Goal: Task Accomplishment & Management: Manage account settings

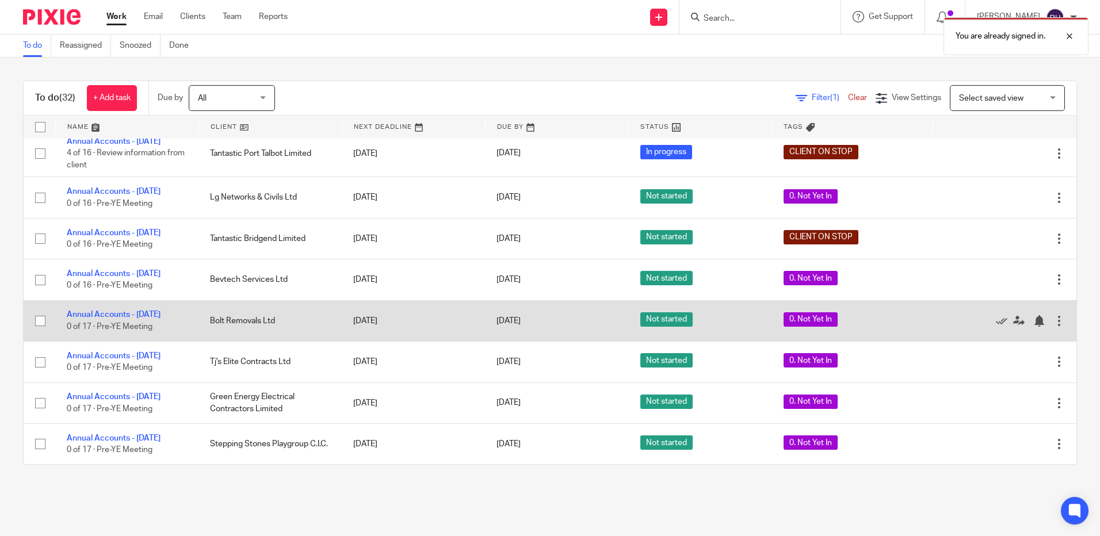
scroll to position [1081, 0]
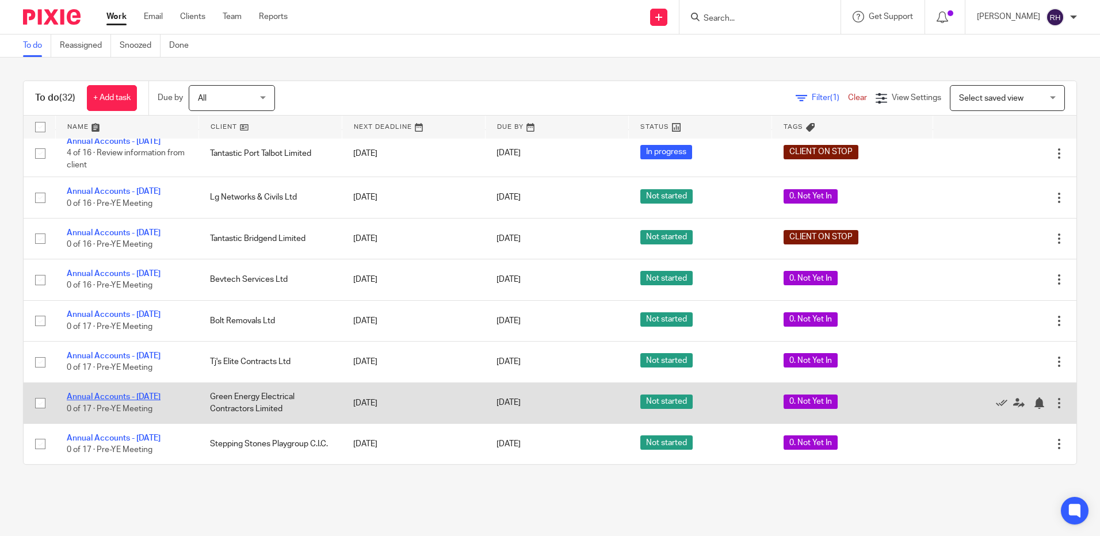
click at [110, 395] on link "Annual Accounts - [DATE]" at bounding box center [114, 397] width 94 height 8
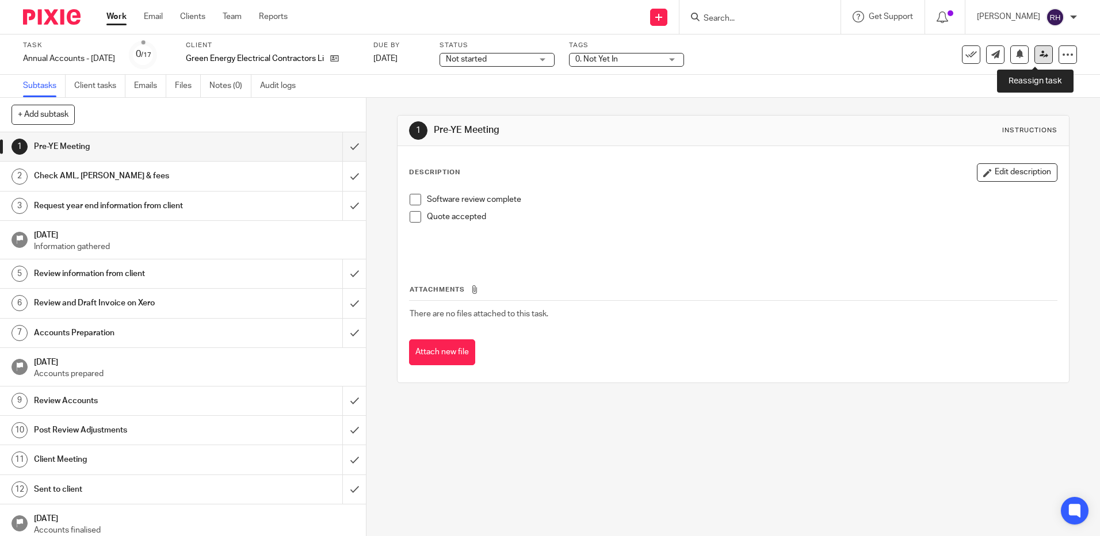
click at [1039, 56] on icon at bounding box center [1043, 54] width 9 height 9
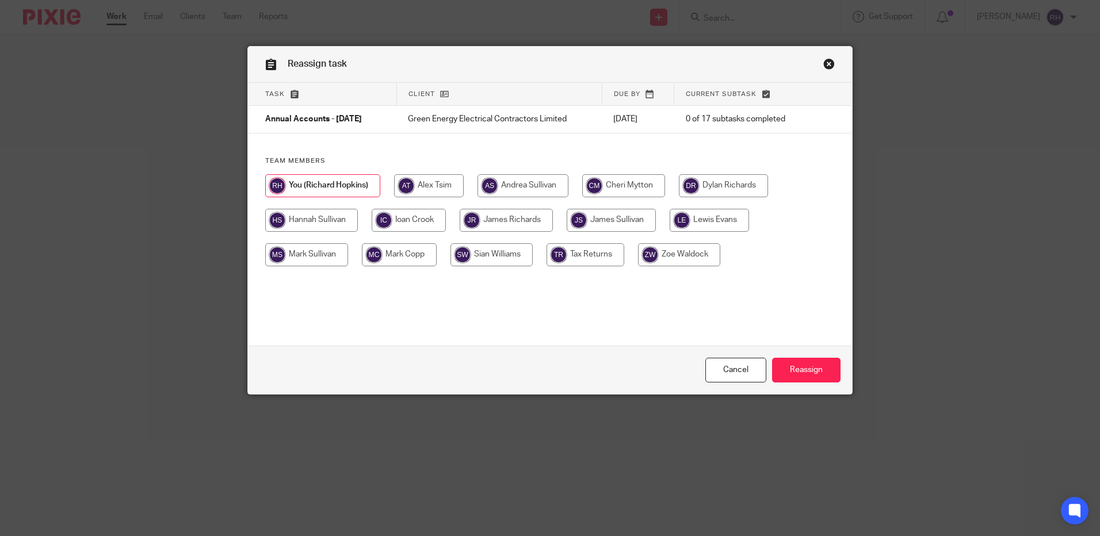
click at [509, 221] on input "radio" at bounding box center [506, 220] width 93 height 23
radio input "true"
click at [794, 372] on input "Reassign" at bounding box center [806, 370] width 68 height 25
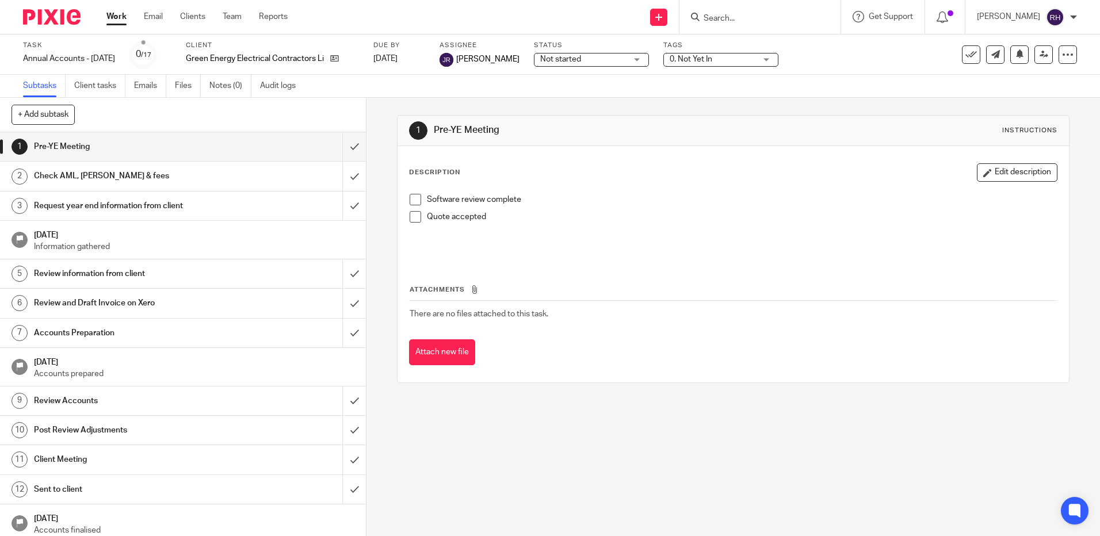
click at [60, 14] on img at bounding box center [52, 17] width 58 height 16
click at [67, 16] on img at bounding box center [52, 17] width 58 height 16
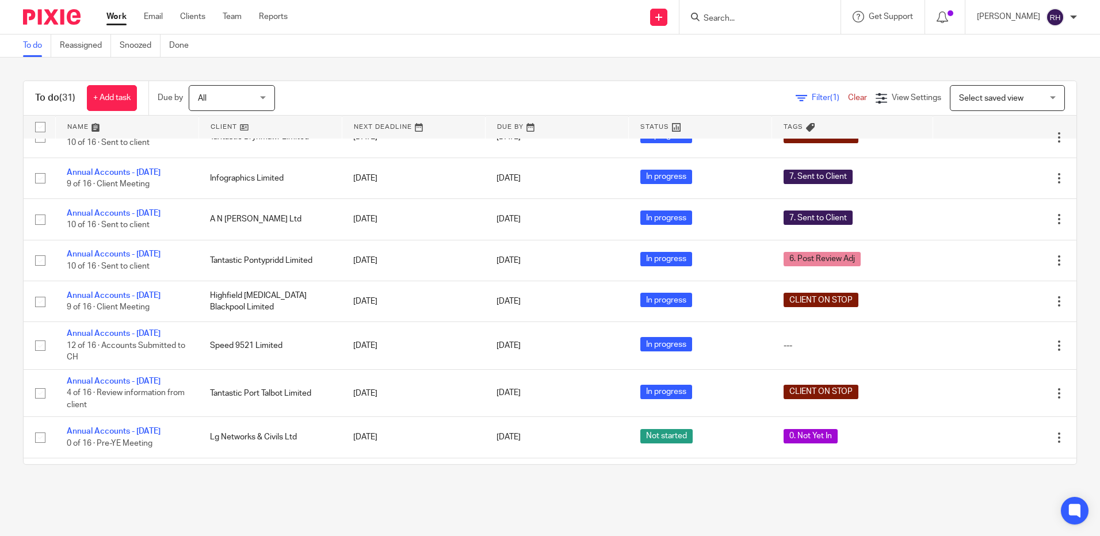
scroll to position [742, 0]
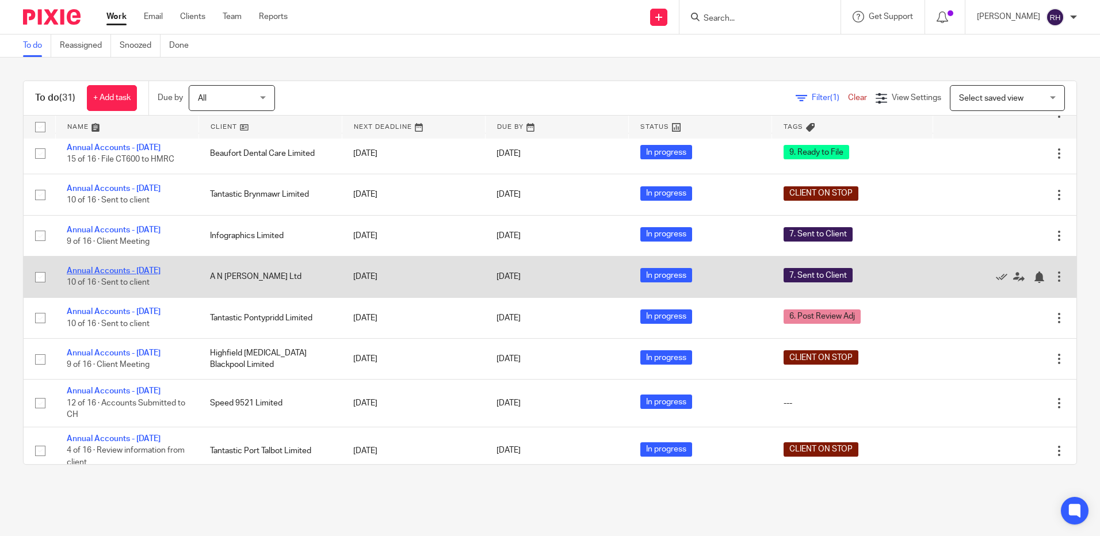
click at [127, 275] on link "Annual Accounts - [DATE]" at bounding box center [114, 271] width 94 height 8
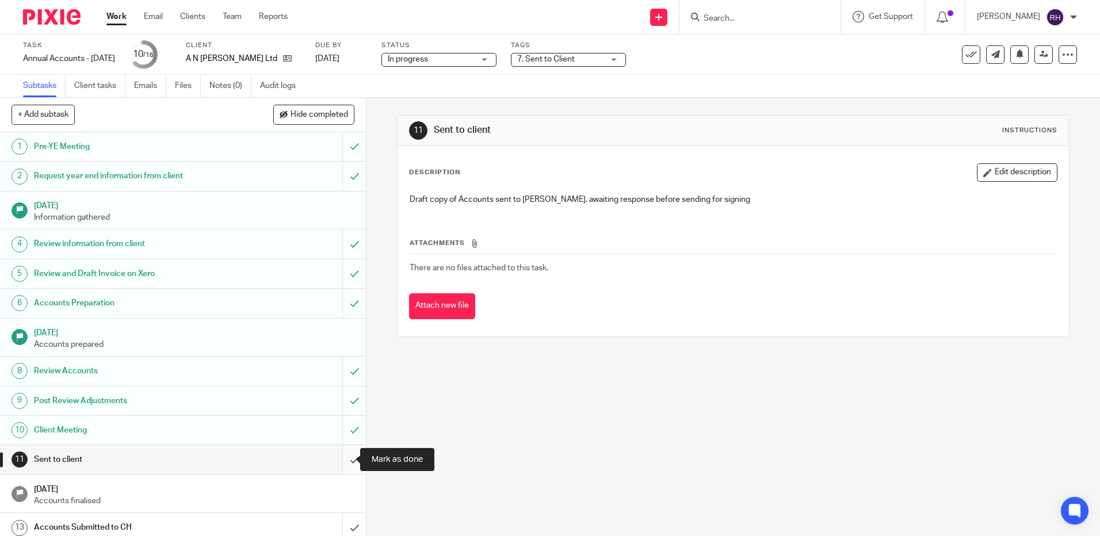
click at [342, 456] on input "submit" at bounding box center [183, 459] width 366 height 29
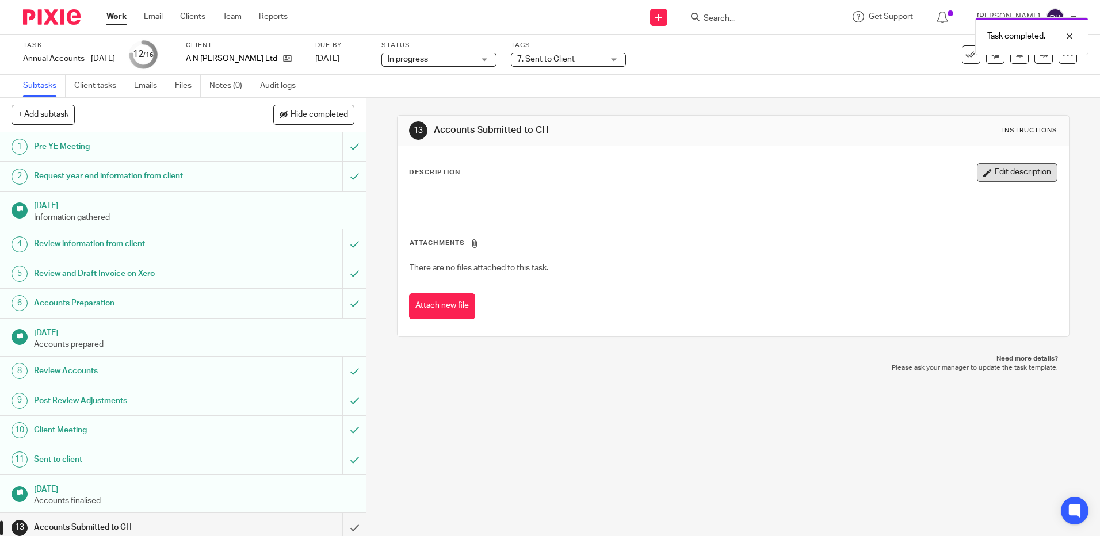
click at [1003, 174] on button "Edit description" at bounding box center [1017, 172] width 81 height 18
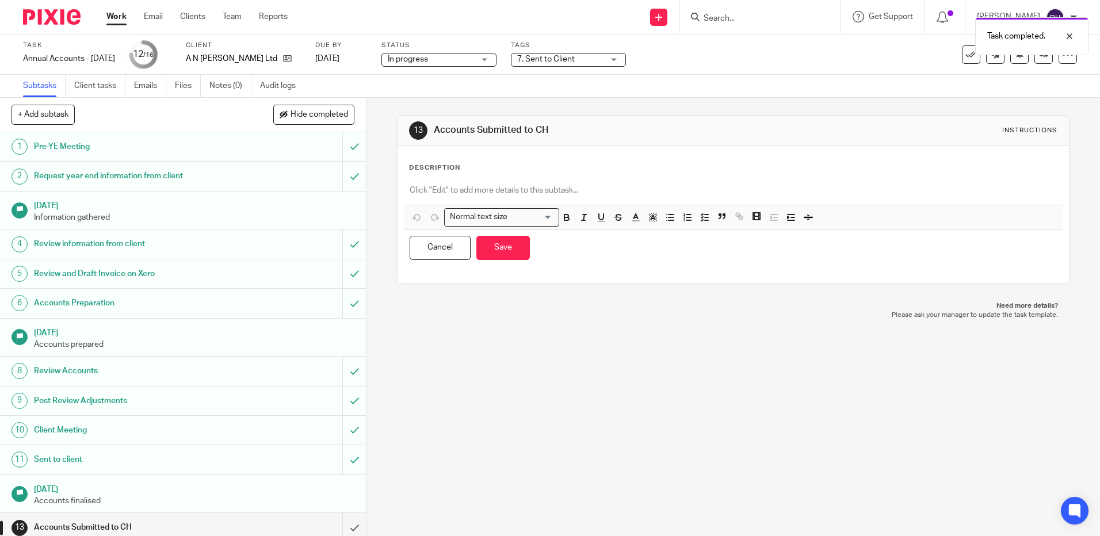
click at [420, 193] on p at bounding box center [733, 191] width 647 height 12
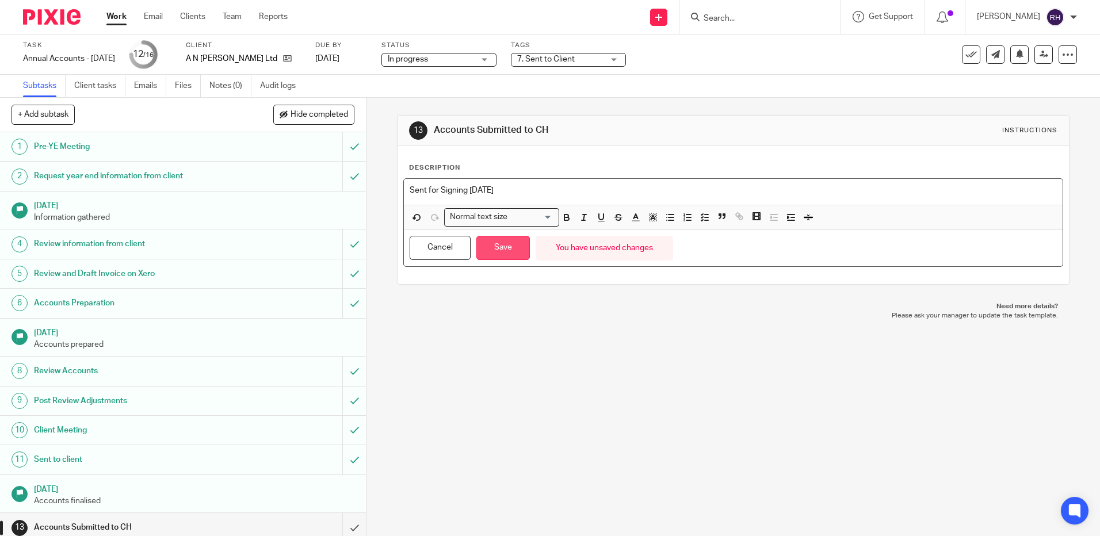
click at [507, 253] on button "Save" at bounding box center [502, 248] width 53 height 25
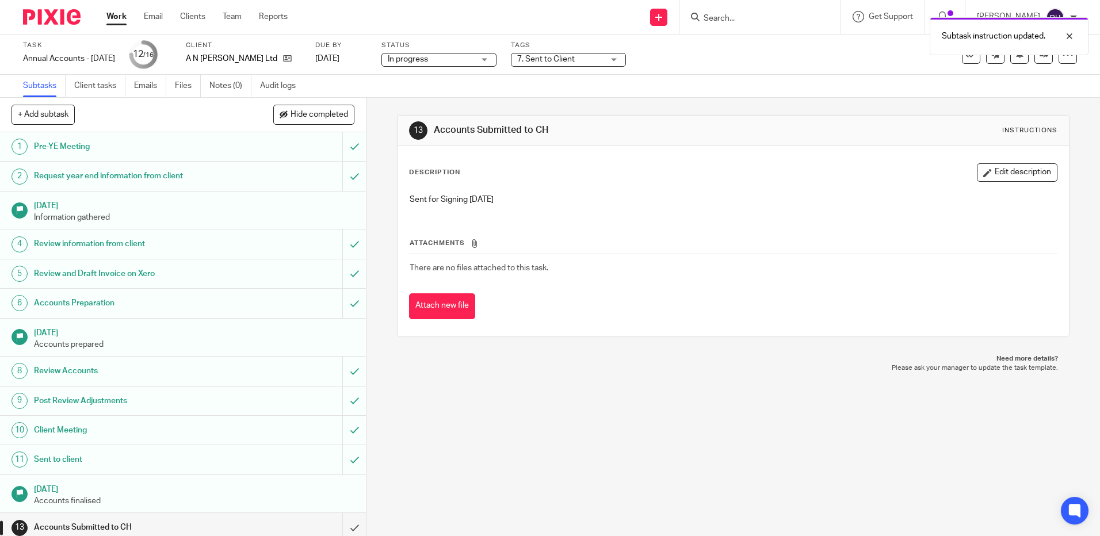
click at [52, 9] on img at bounding box center [52, 17] width 58 height 16
